Goal: Transaction & Acquisition: Purchase product/service

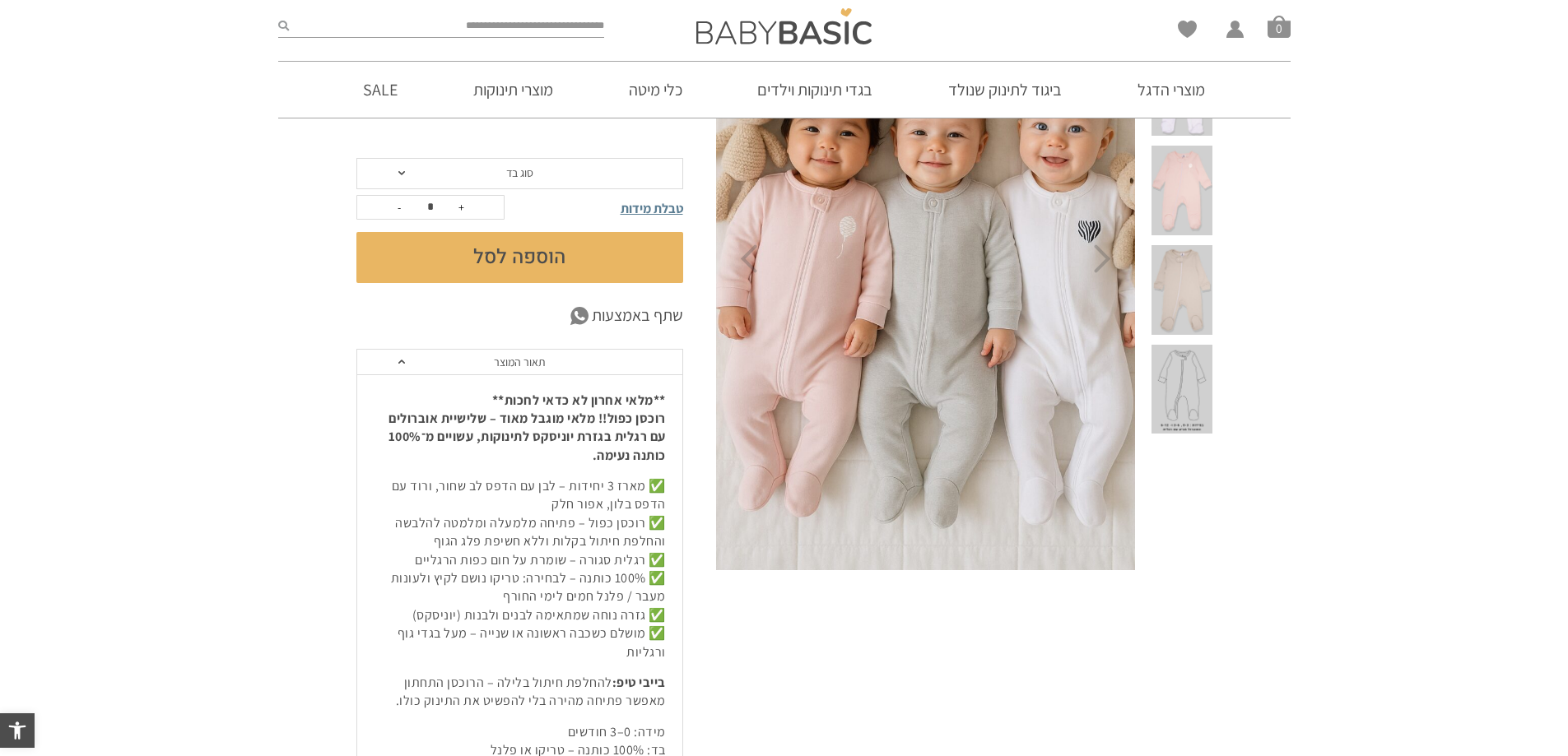
scroll to position [493, 0]
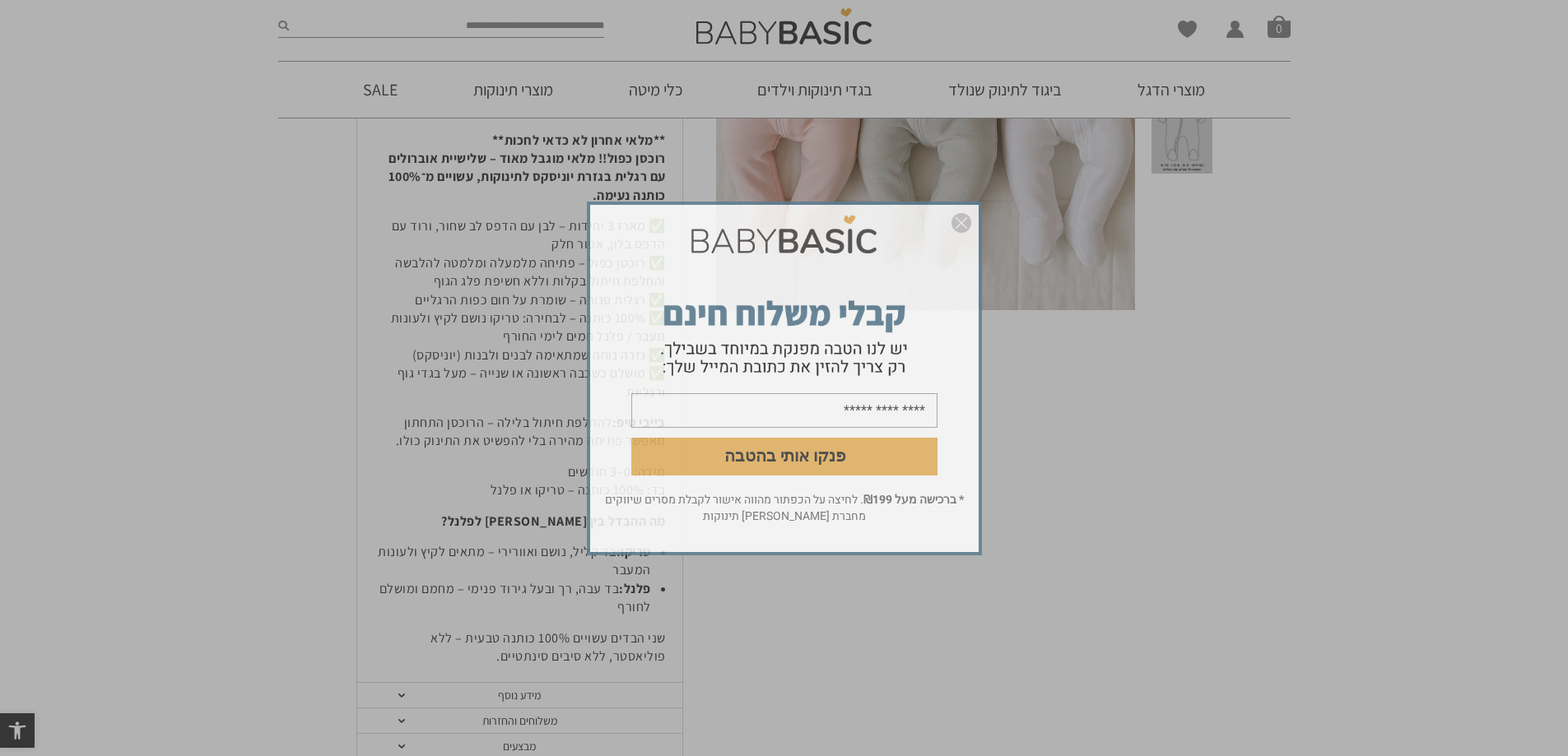
click at [965, 216] on img "סגור" at bounding box center [961, 222] width 20 height 20
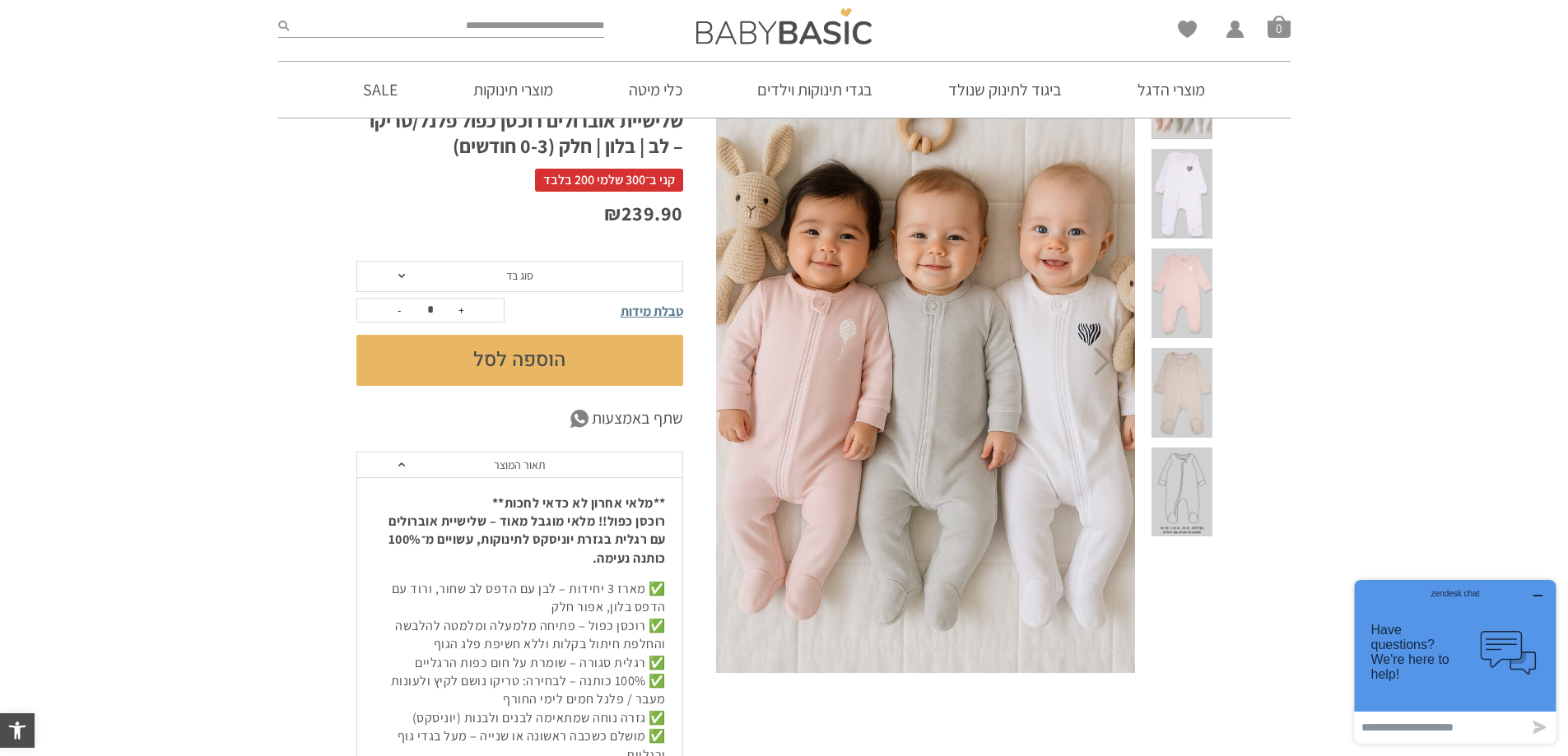
scroll to position [82, 0]
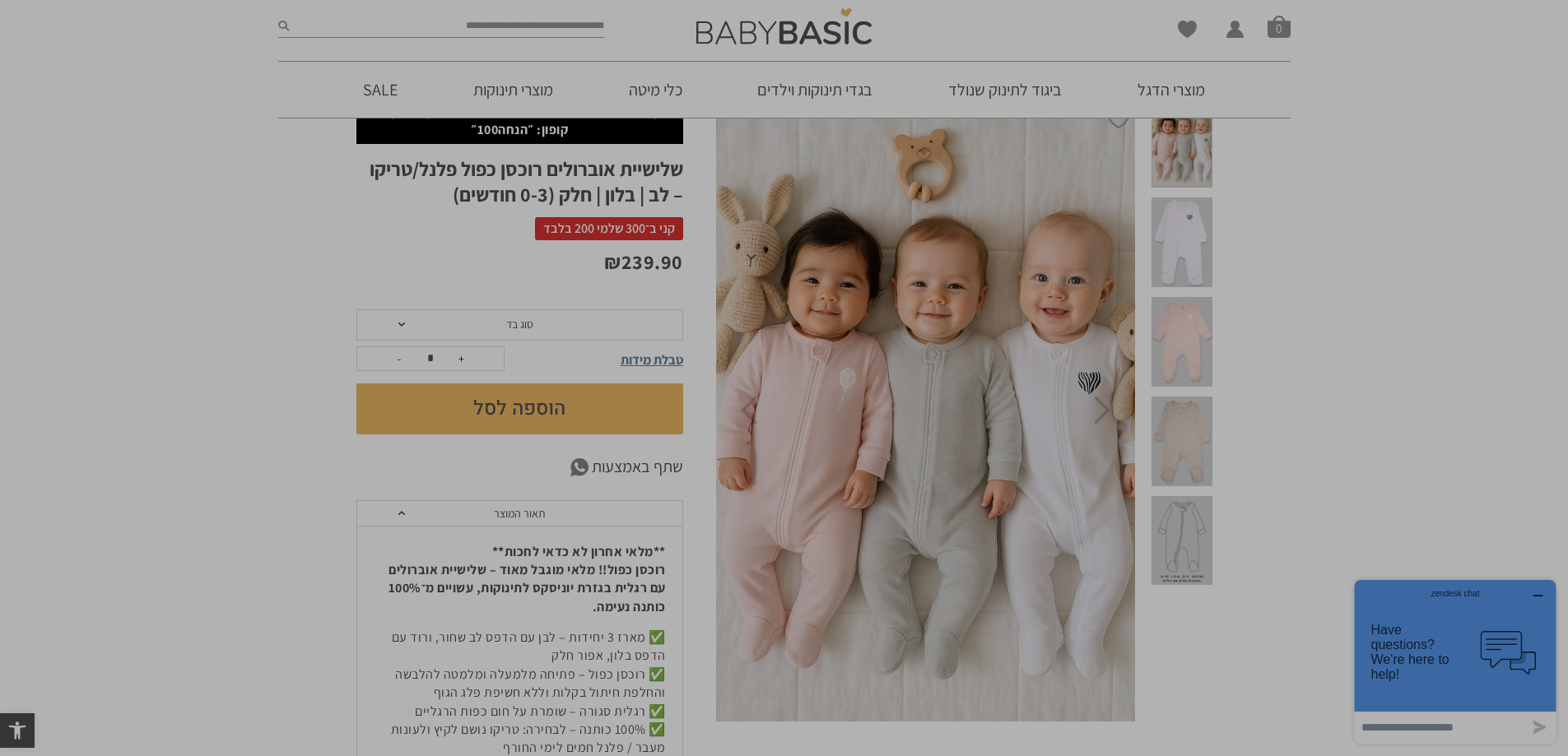
click at [965, 230] on img "סגור" at bounding box center [961, 222] width 20 height 20
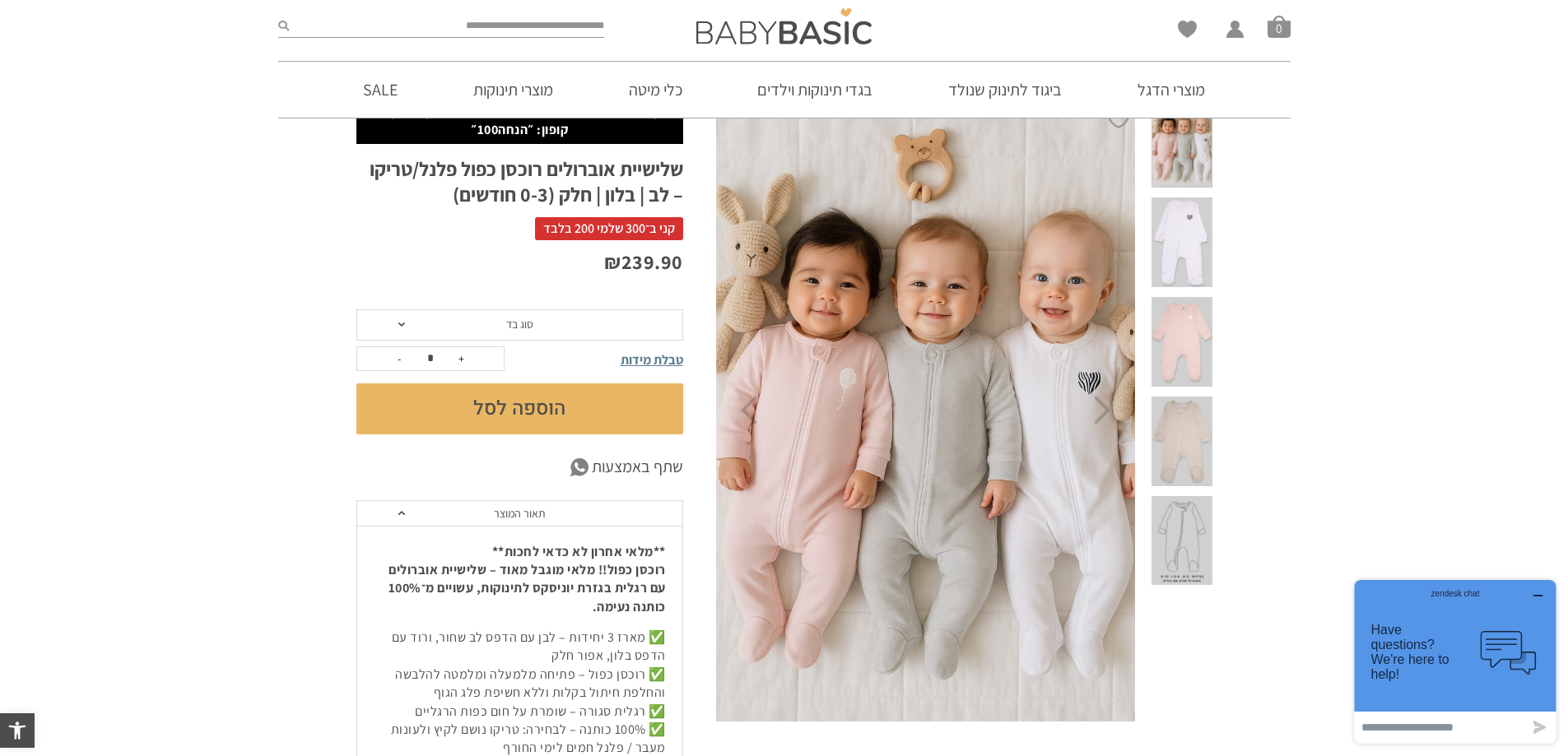
click at [1191, 223] on span at bounding box center [1181, 242] width 60 height 90
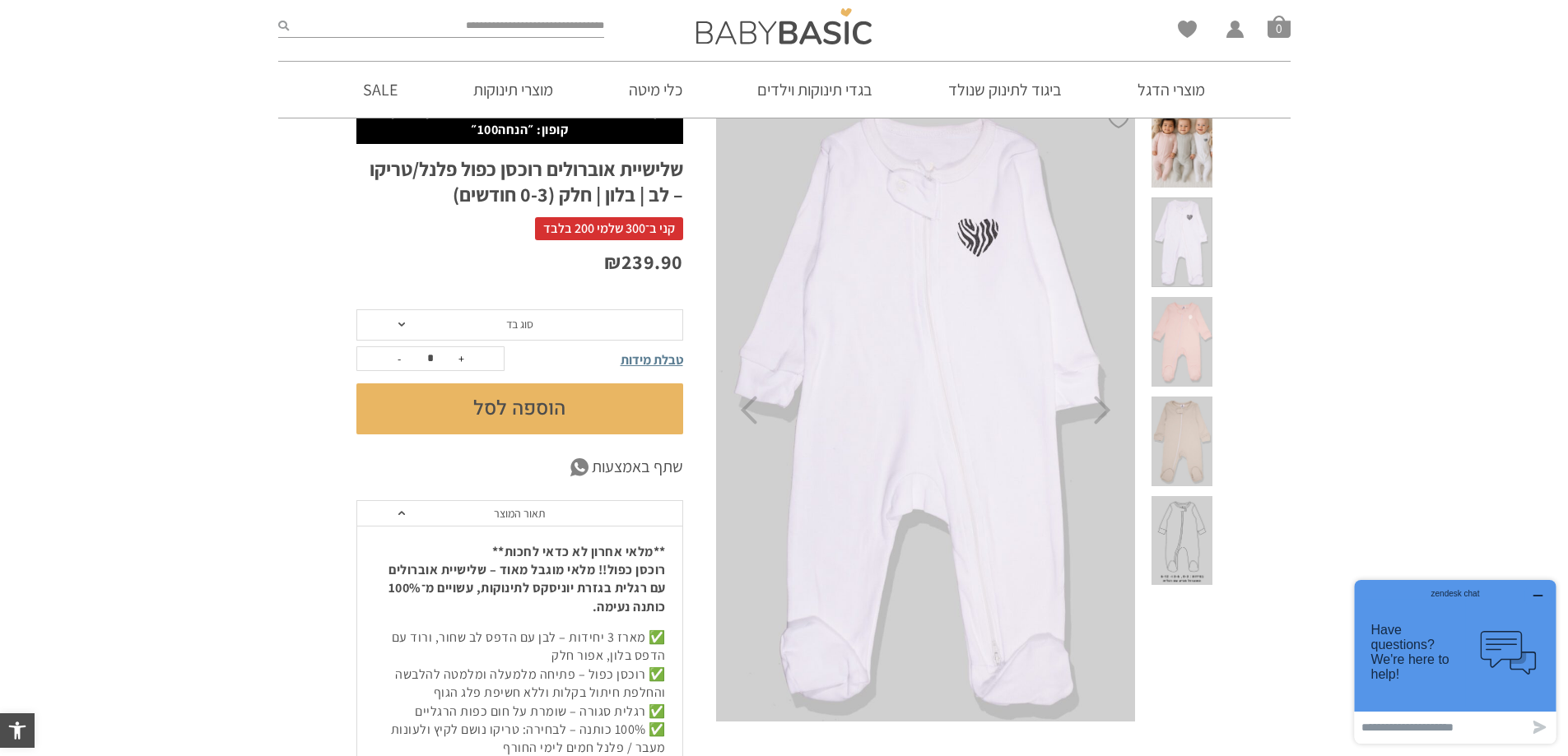
click at [1189, 297] on span at bounding box center [1181, 341] width 60 height 90
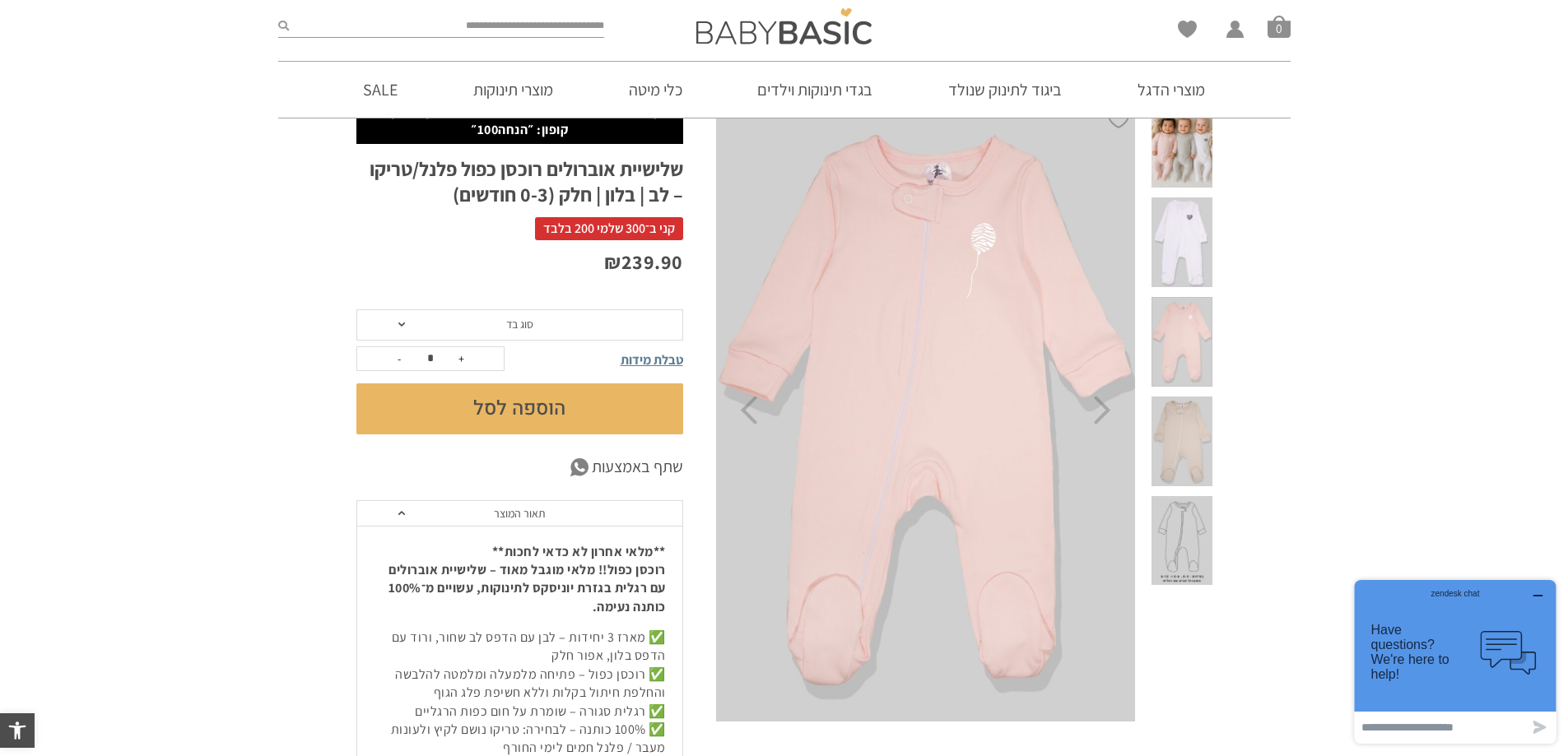
click at [1190, 397] on span at bounding box center [1181, 441] width 60 height 90
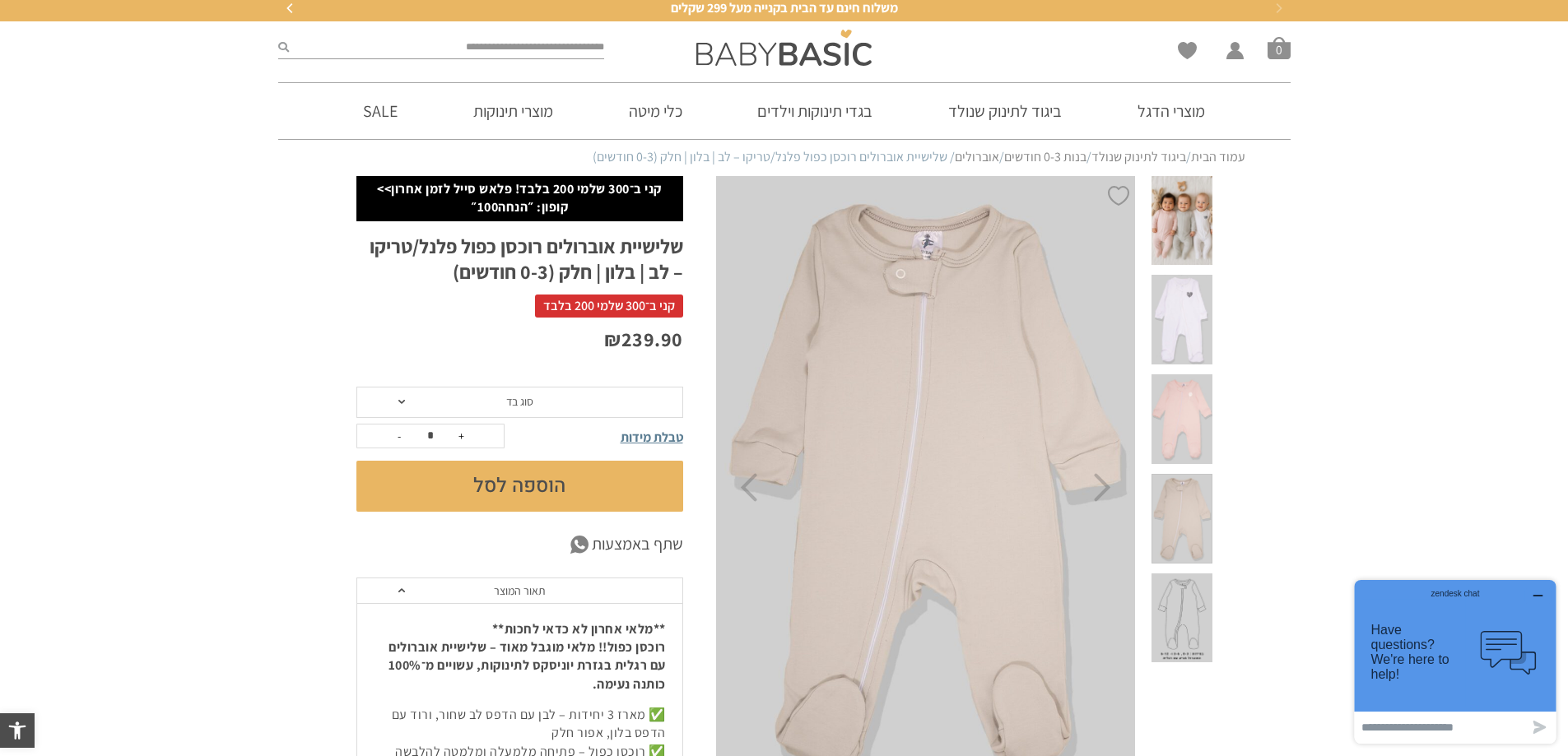
scroll to position [0, 0]
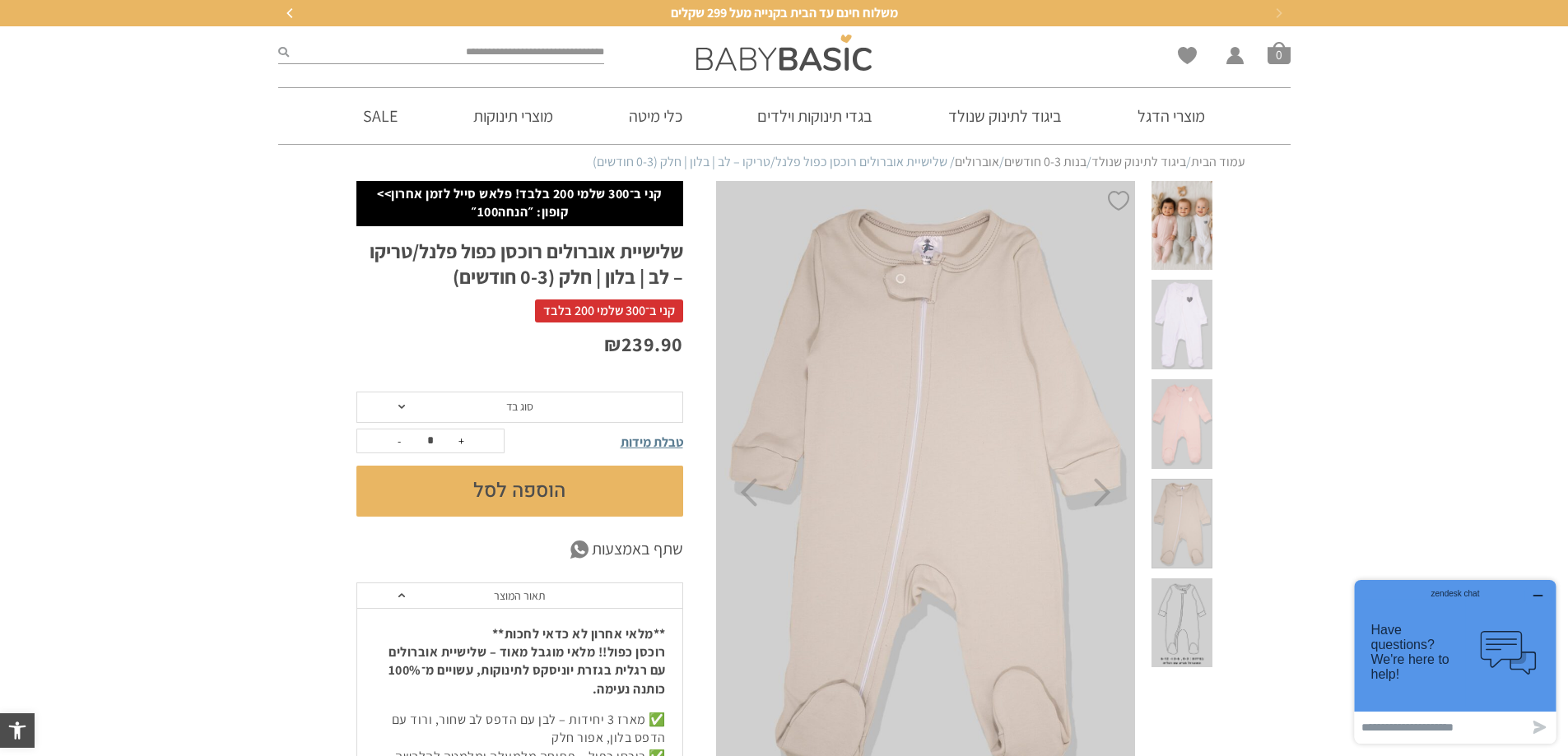
click at [824, 80] on section "Wishlist החשבון שלי החשבון שלי הזמנות פרטי חשבון סל קניות 0" at bounding box center [784, 56] width 1568 height 61
click at [824, 68] on img at bounding box center [784, 52] width 175 height 36
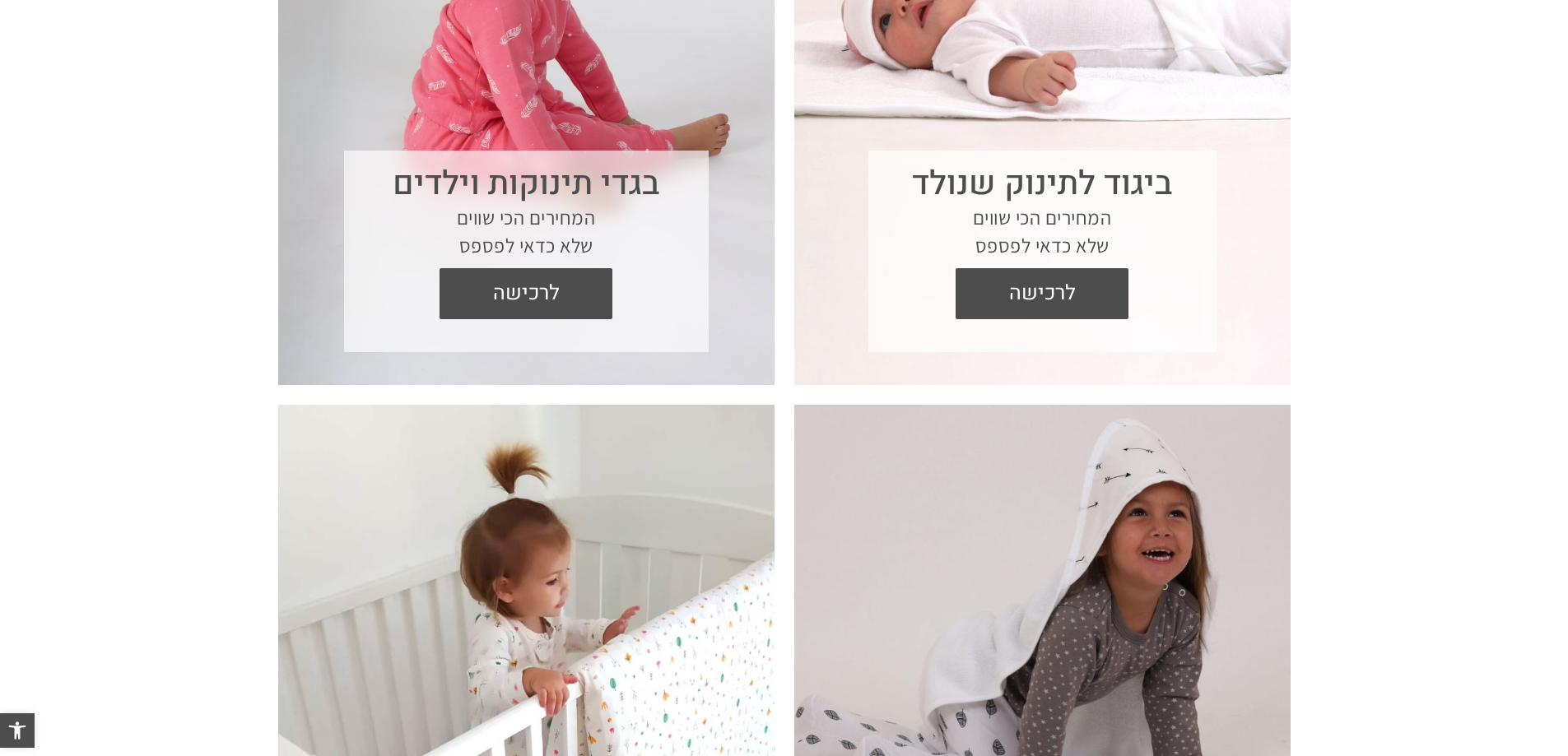
scroll to position [905, 0]
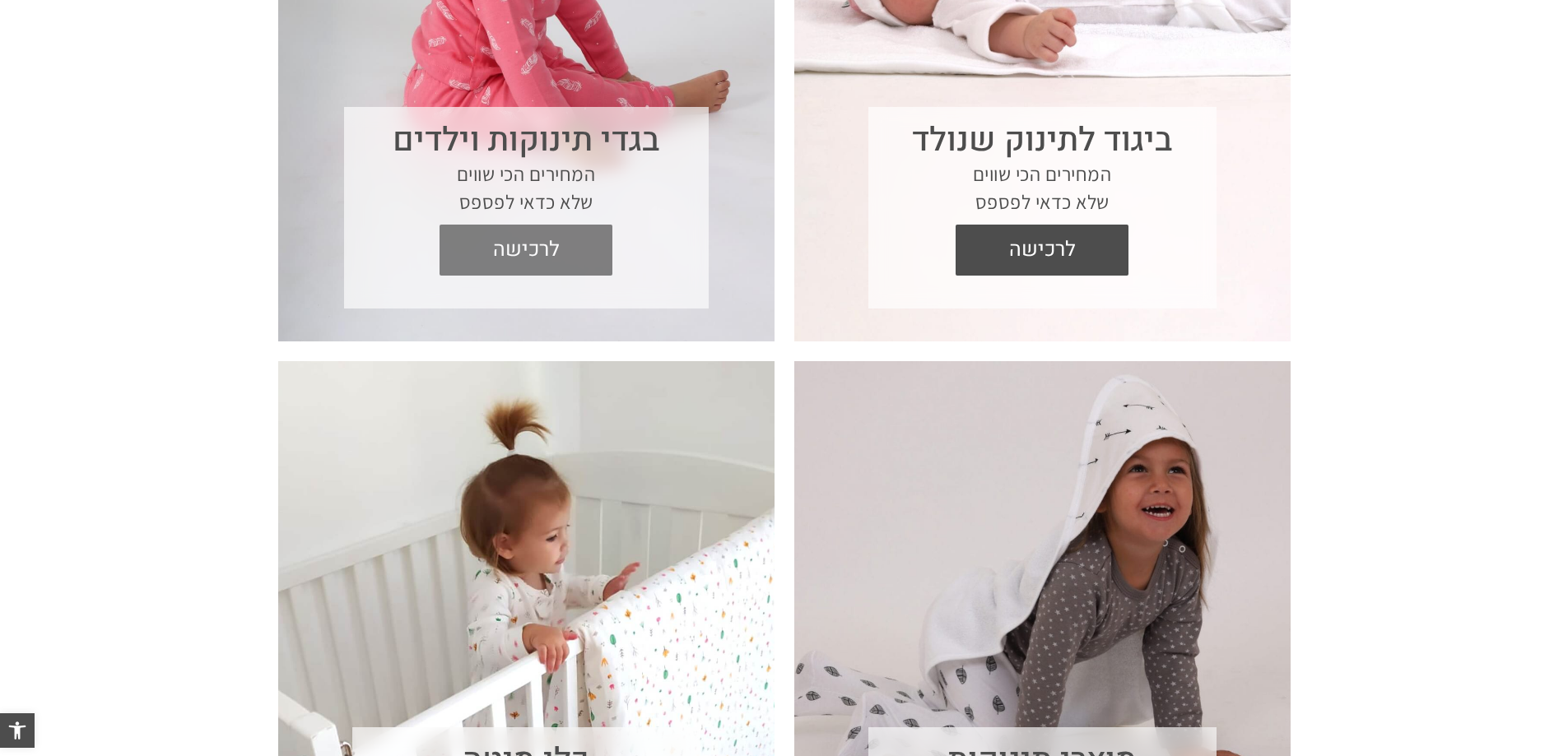
click at [562, 245] on span "לרכישה" at bounding box center [525, 251] width 148 height 51
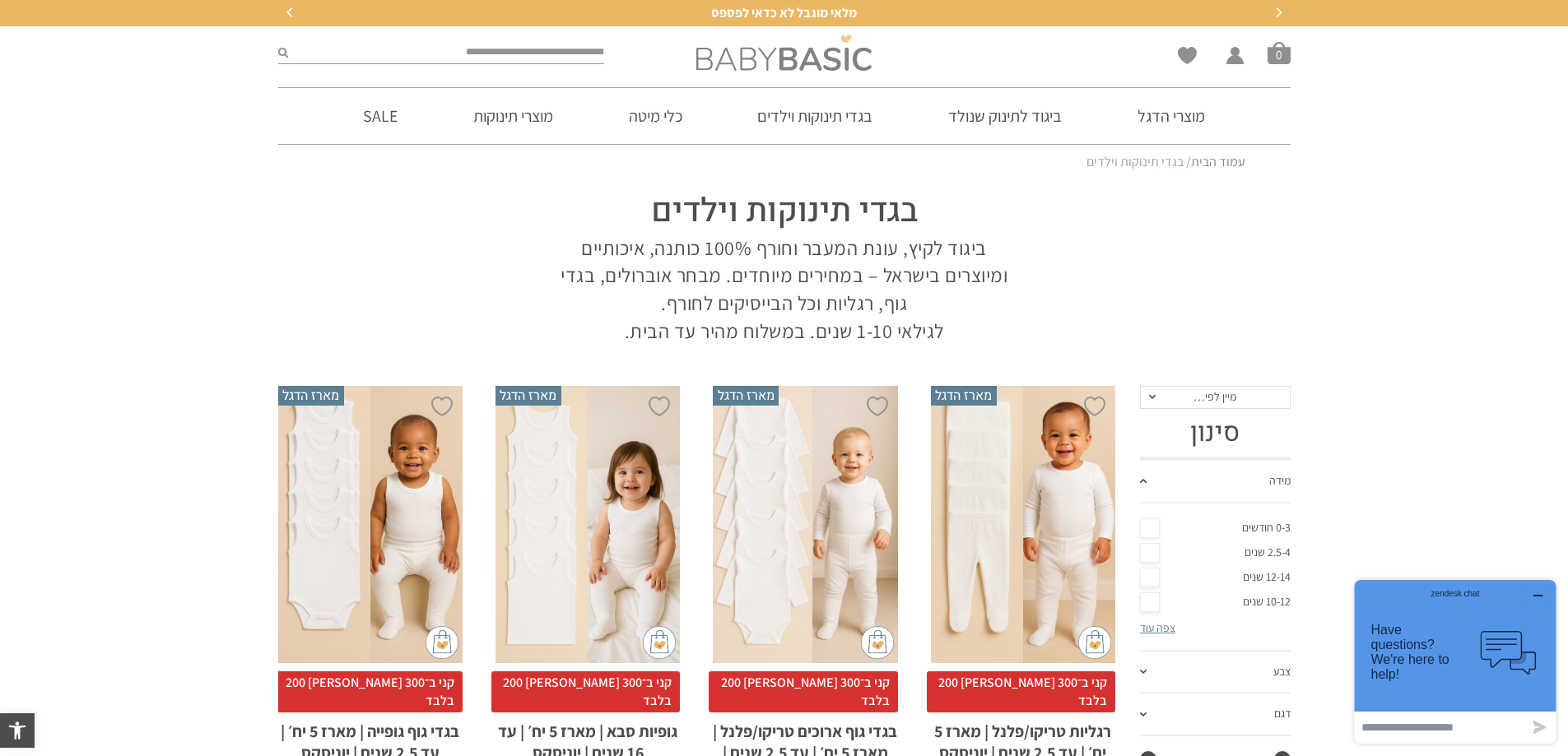
click at [824, 62] on img at bounding box center [784, 52] width 175 height 36
